Goal: Information Seeking & Learning: Learn about a topic

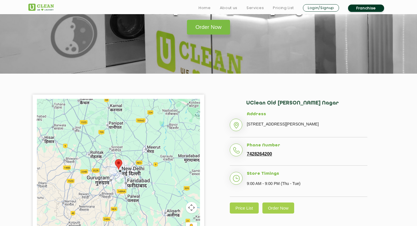
scroll to position [96, 0]
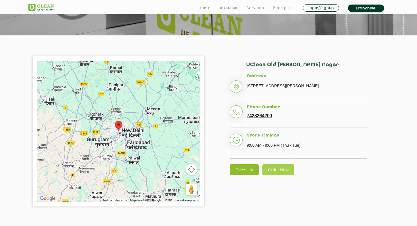
click at [249, 172] on link "Price List" at bounding box center [244, 169] width 29 height 11
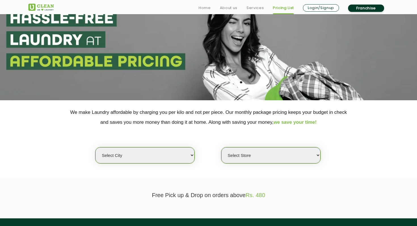
scroll to position [46, 0]
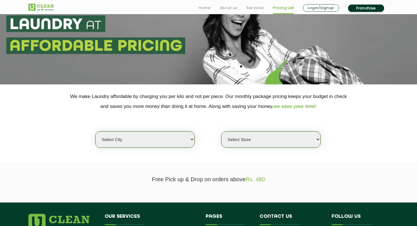
click at [150, 139] on select "Select city [GEOGRAPHIC_DATA] [GEOGRAPHIC_DATA] [GEOGRAPHIC_DATA] [GEOGRAPHIC_D…" at bounding box center [144, 140] width 99 height 16
select select "1"
click at [95, 132] on select "Select city [GEOGRAPHIC_DATA] [GEOGRAPHIC_DATA] [GEOGRAPHIC_DATA] [GEOGRAPHIC_D…" at bounding box center [144, 140] width 99 height 16
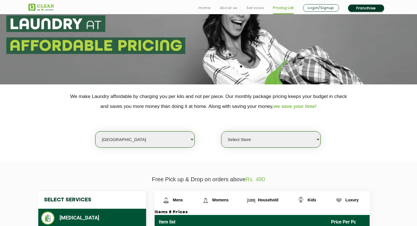
click at [228, 143] on select "Select Store [GEOGRAPHIC_DATA] [GEOGRAPHIC_DATA] 2 [GEOGRAPHIC_DATA] [PERSON_NA…" at bounding box center [270, 140] width 99 height 16
select select "184"
click at [221, 132] on select "Select Store [GEOGRAPHIC_DATA] [GEOGRAPHIC_DATA] 2 [GEOGRAPHIC_DATA] [PERSON_NA…" at bounding box center [270, 140] width 99 height 16
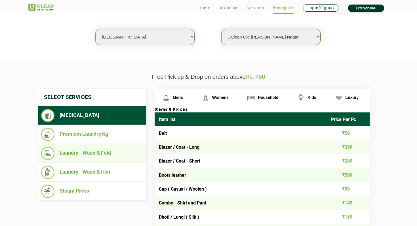
scroll to position [152, 0]
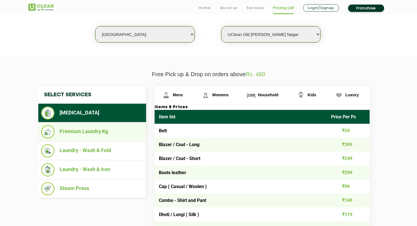
click at [110, 136] on li "Premium Laundry Kg" at bounding box center [92, 131] width 102 height 13
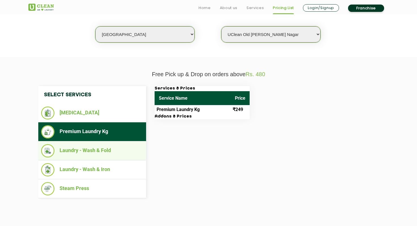
click at [101, 150] on li "Laundry - Wash & Fold" at bounding box center [92, 150] width 102 height 13
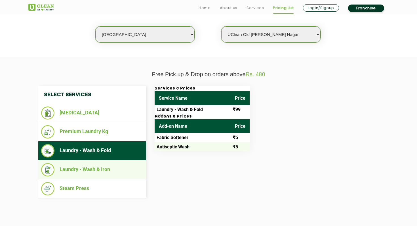
click at [97, 171] on li "Laundry - Wash & Iron" at bounding box center [92, 169] width 102 height 13
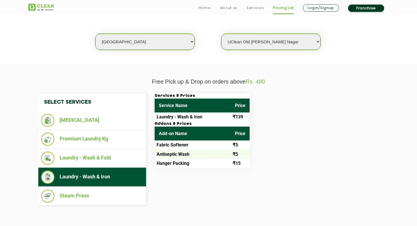
scroll to position [148, 0]
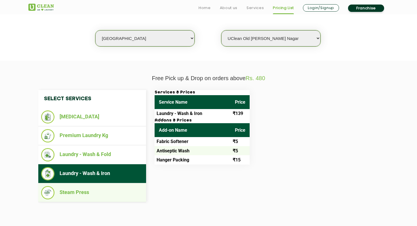
click at [83, 193] on li "Steam Press" at bounding box center [92, 192] width 102 height 13
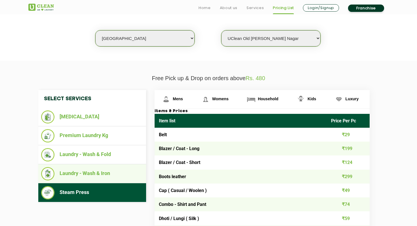
click at [90, 176] on li "Laundry - Wash & Iron" at bounding box center [92, 173] width 102 height 13
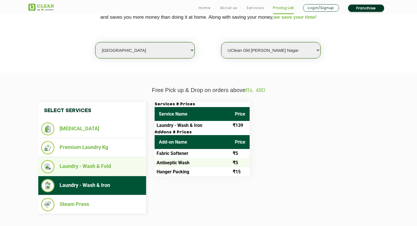
scroll to position [133, 0]
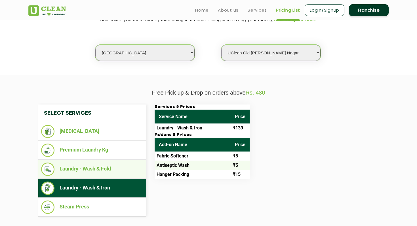
click at [102, 173] on li "Laundry - Wash & Fold" at bounding box center [92, 169] width 102 height 13
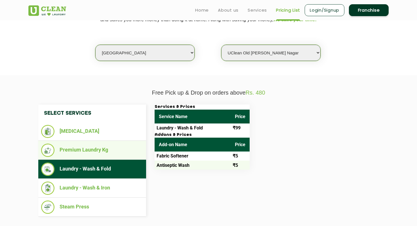
click at [103, 157] on li "Premium Laundry Kg" at bounding box center [92, 150] width 102 height 13
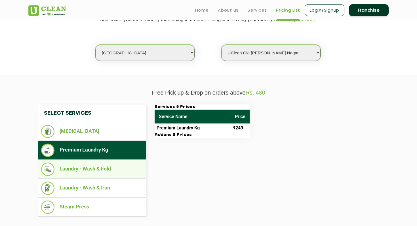
click at [102, 163] on li "Laundry - Wash & Fold" at bounding box center [92, 169] width 102 height 13
